Goal: Find specific page/section: Find specific page/section

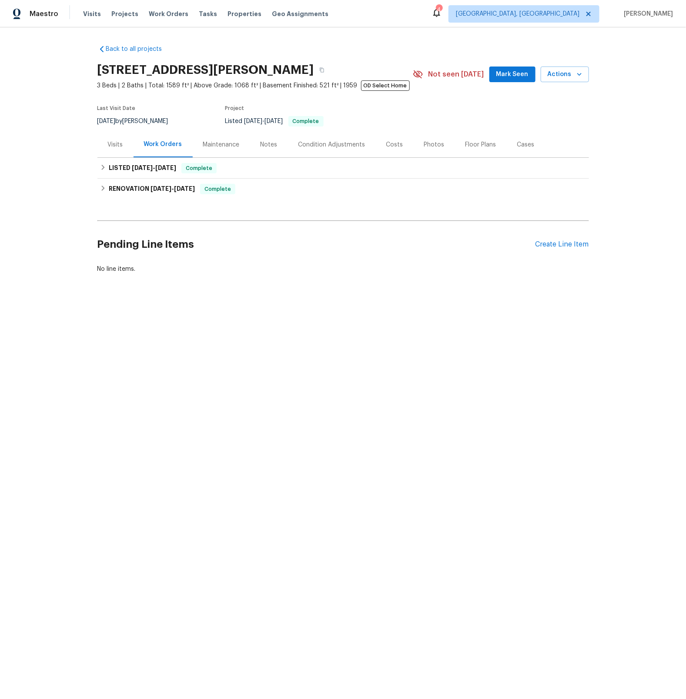
click at [349, 147] on div "Condition Adjustments" at bounding box center [331, 144] width 67 height 9
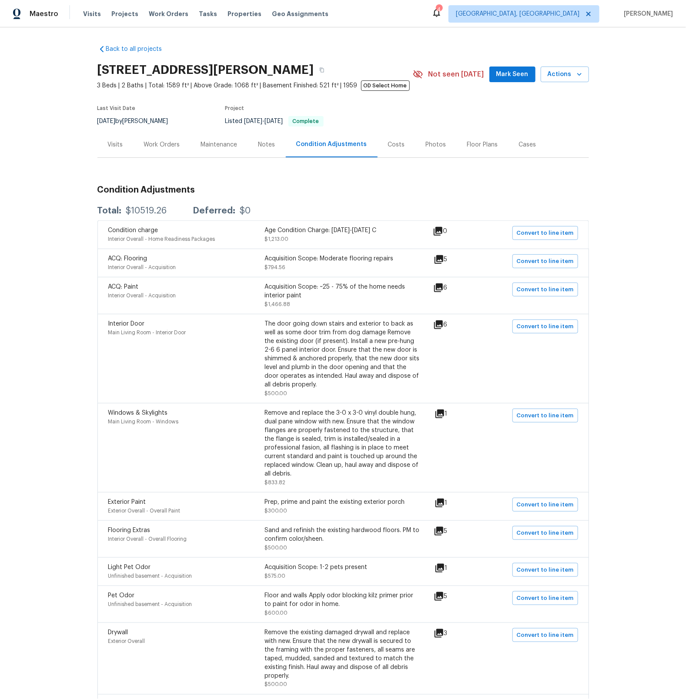
click at [398, 143] on div "Costs" at bounding box center [396, 144] width 17 height 9
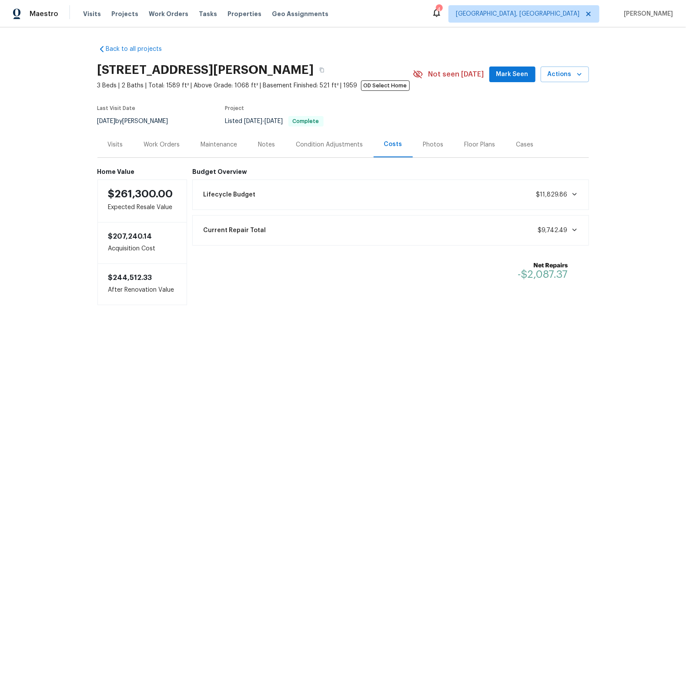
click at [573, 233] on icon at bounding box center [574, 230] width 7 height 7
click at [571, 197] on icon at bounding box center [574, 194] width 7 height 7
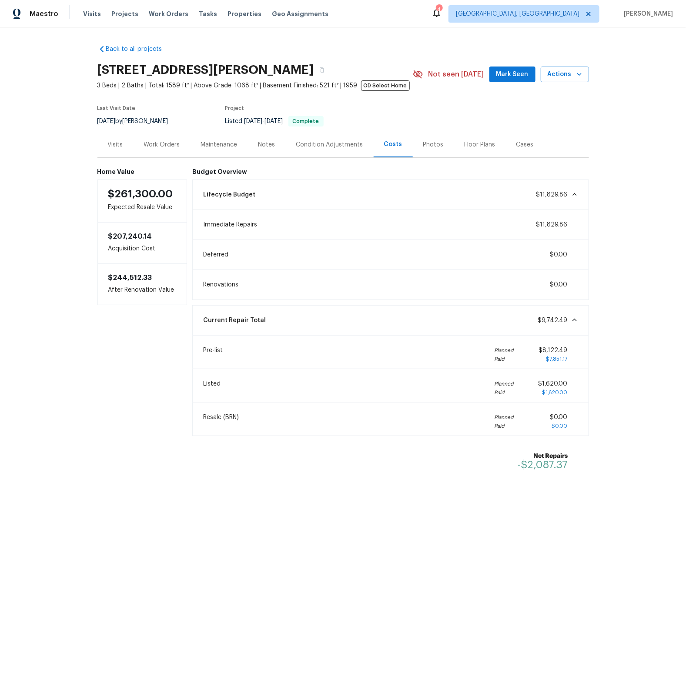
drag, startPoint x: 109, startPoint y: 344, endPoint x: 114, endPoint y: 418, distance: 74.5
click at [114, 418] on div "Home Value $261,300.00 Expected Resale Value $207,240.14 Acquisition Cost $244,…" at bounding box center [142, 324] width 90 height 313
